Goal: Transaction & Acquisition: Obtain resource

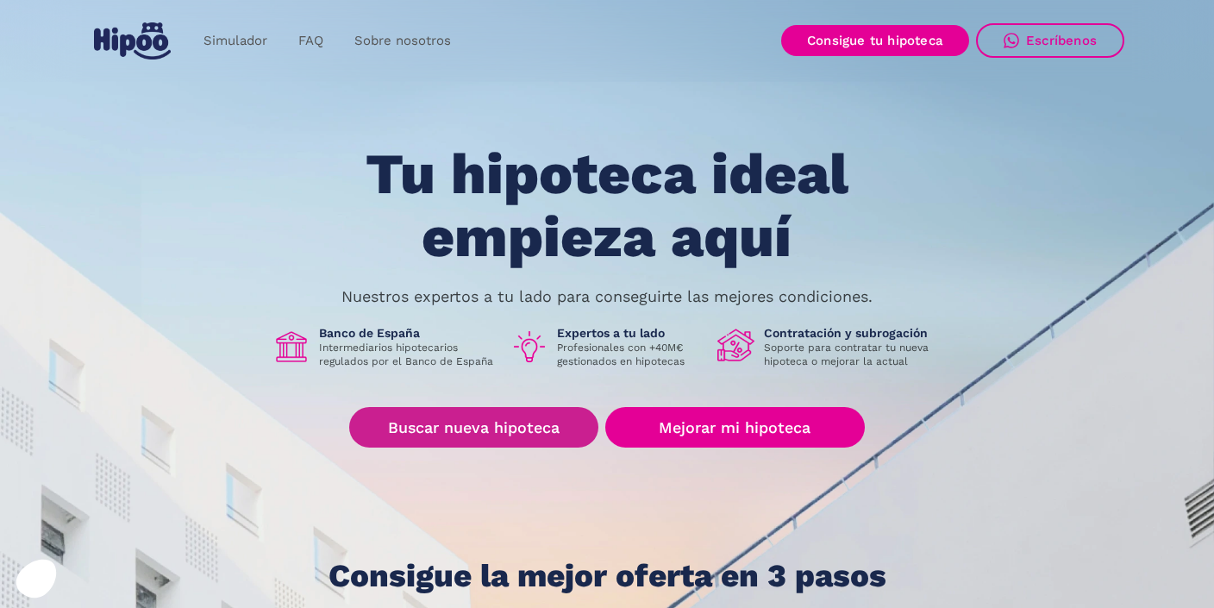
scroll to position [172, 0]
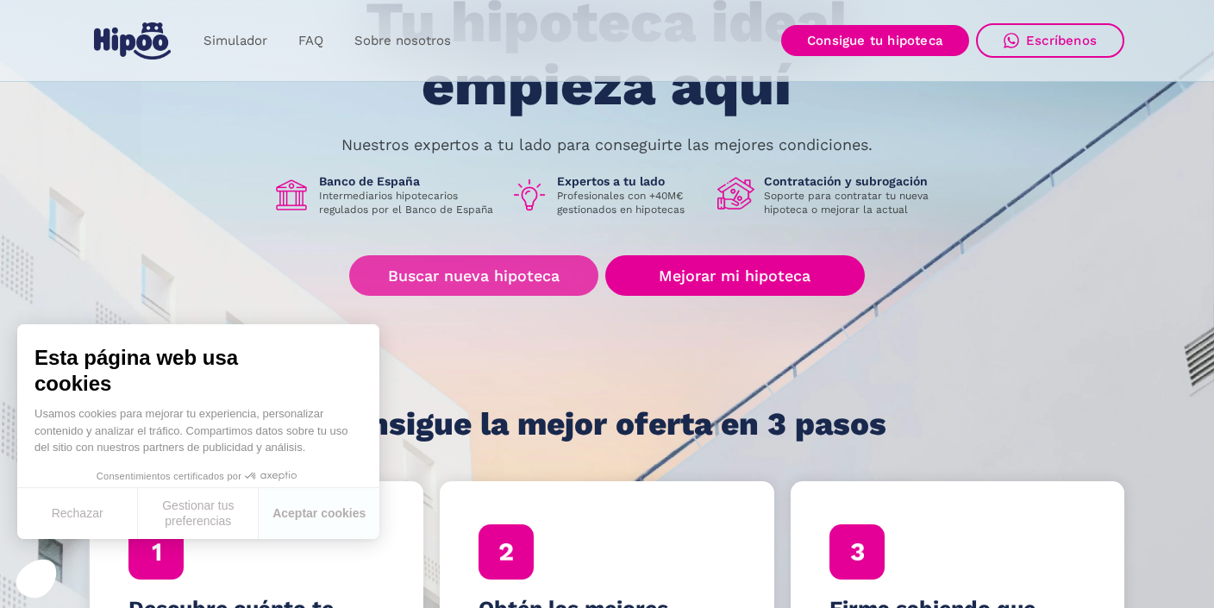
click at [509, 288] on link "Buscar nueva hipoteca" at bounding box center [473, 275] width 249 height 41
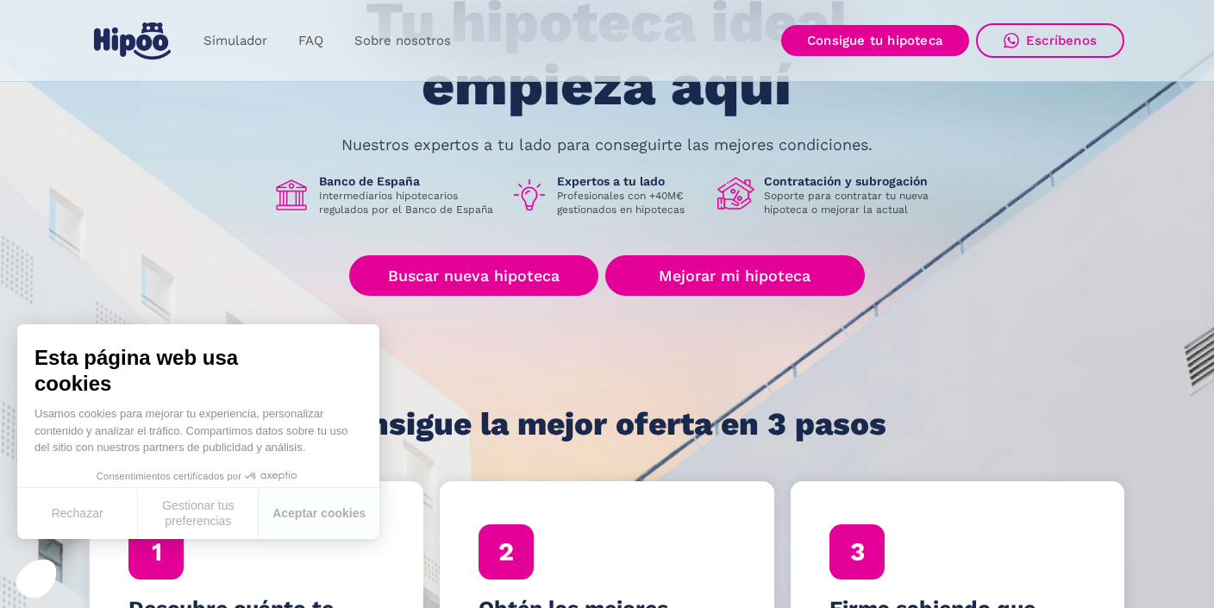
click at [160, 262] on div "Tu hipoteca ideal empieza aquí Nuestros expertos a tu lado para conseguirte las…" at bounding box center [607, 216] width 1035 height 450
click at [93, 492] on button "Rechazar" at bounding box center [77, 513] width 121 height 51
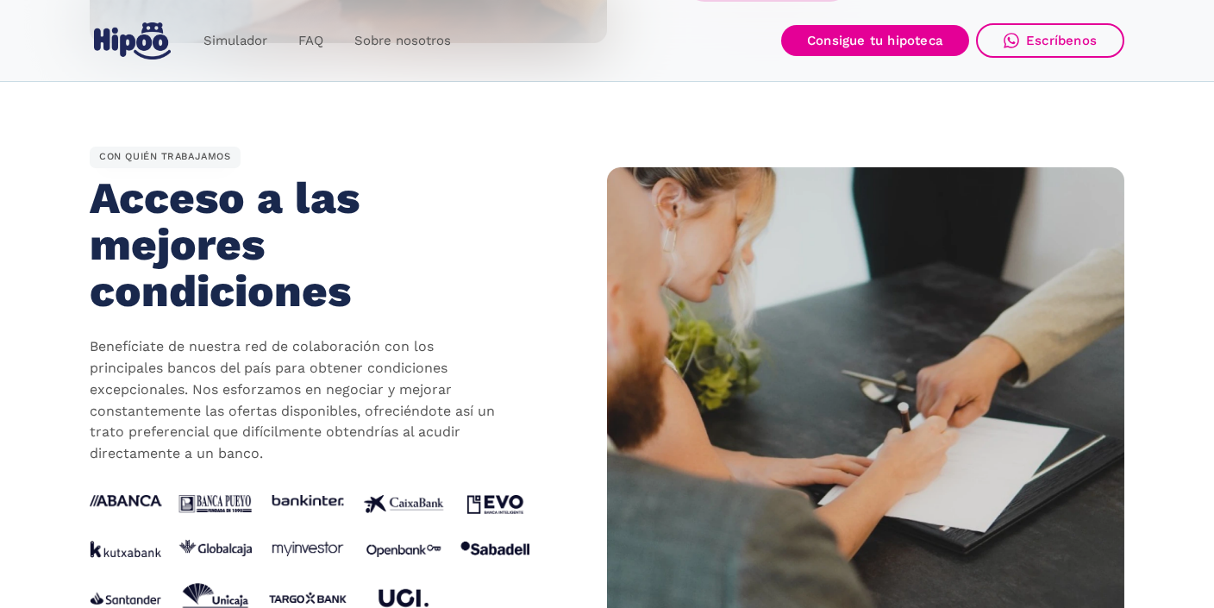
scroll to position [1638, 0]
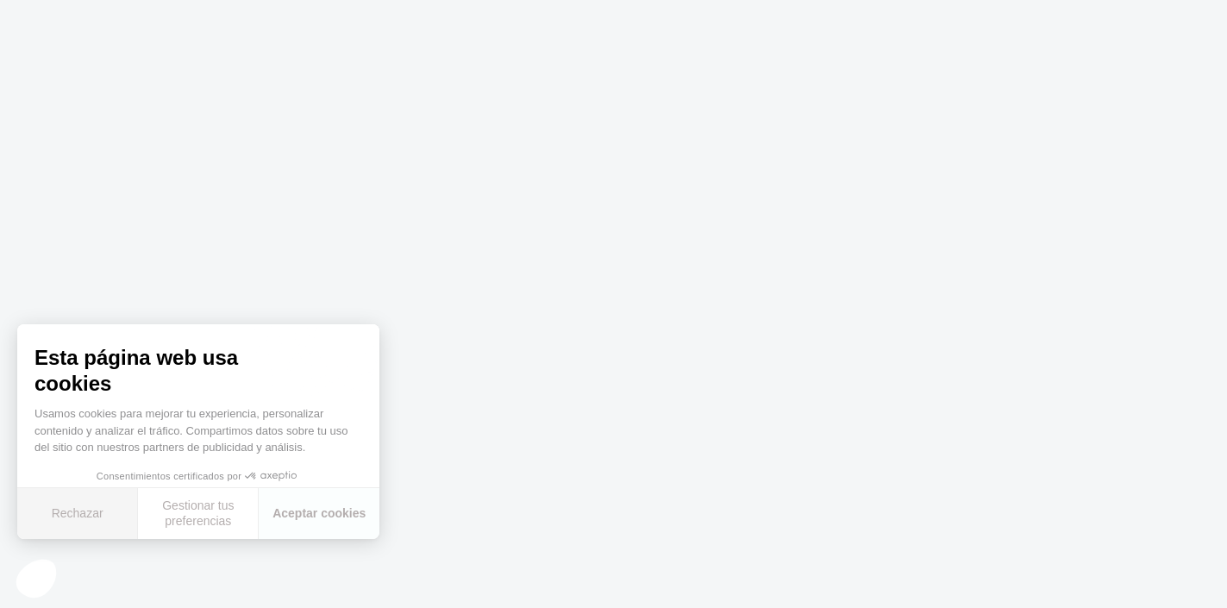
click at [95, 518] on button "Rechazar" at bounding box center [77, 513] width 121 height 51
